Goal: Task Accomplishment & Management: Manage account settings

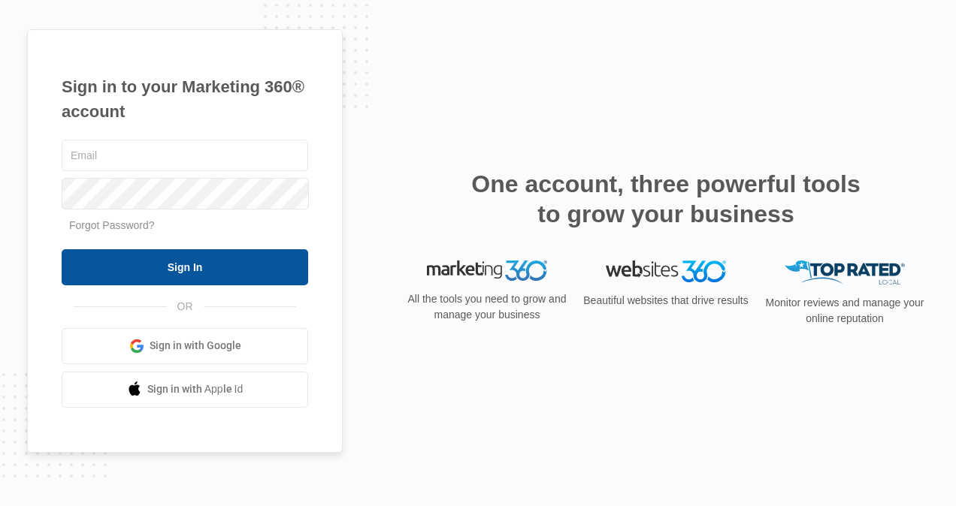
type input "[EMAIL_ADDRESS][DOMAIN_NAME]"
click at [224, 261] on input "Sign In" at bounding box center [185, 267] width 246 height 36
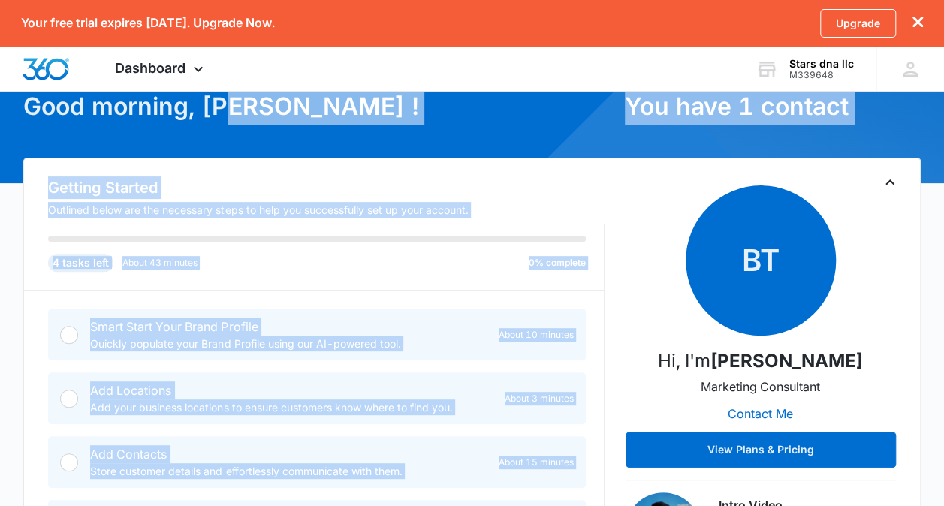
scroll to position [136, 0]
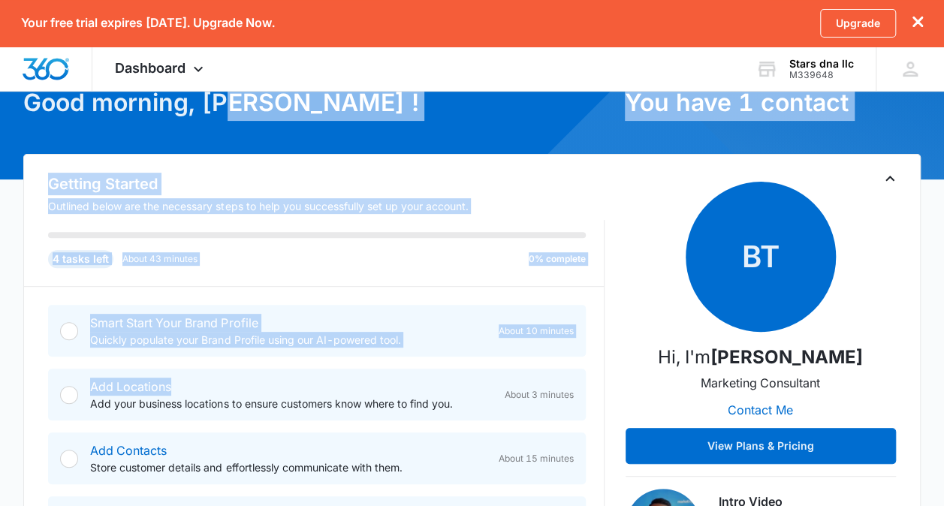
drag, startPoint x: 0, startPoint y: 0, endPoint x: 323, endPoint y: 362, distance: 485.3
